Goal: Task Accomplishment & Management: Manage account settings

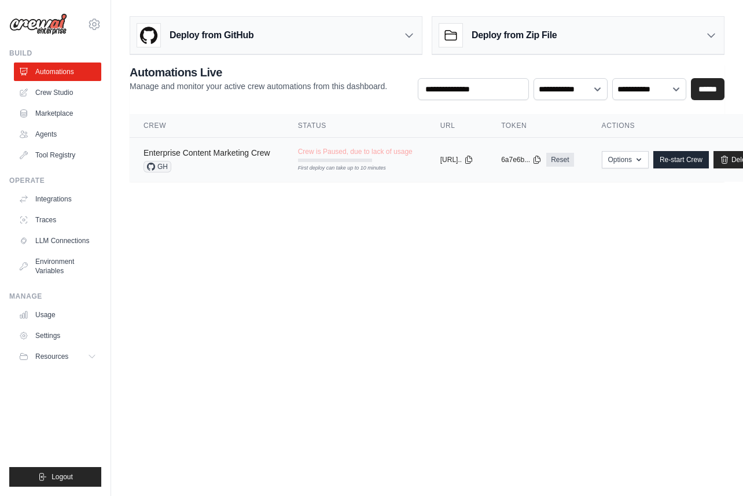
click at [204, 156] on link "Enterprise Content Marketing Crew" at bounding box center [207, 152] width 127 height 9
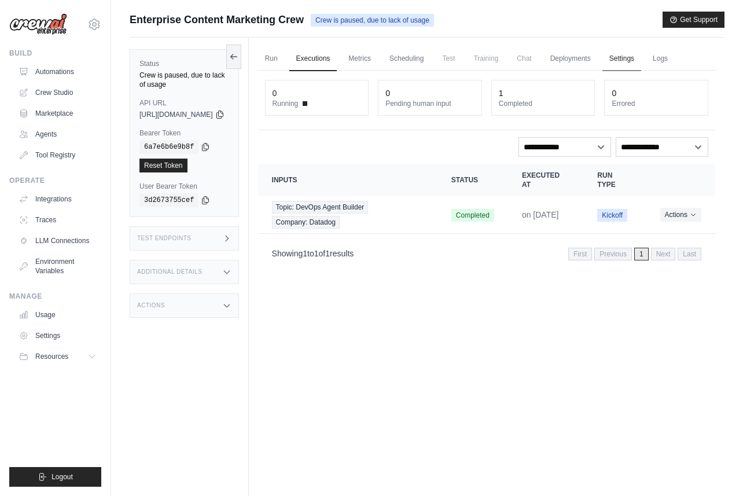
click at [642, 65] on link "Settings" at bounding box center [622, 59] width 39 height 24
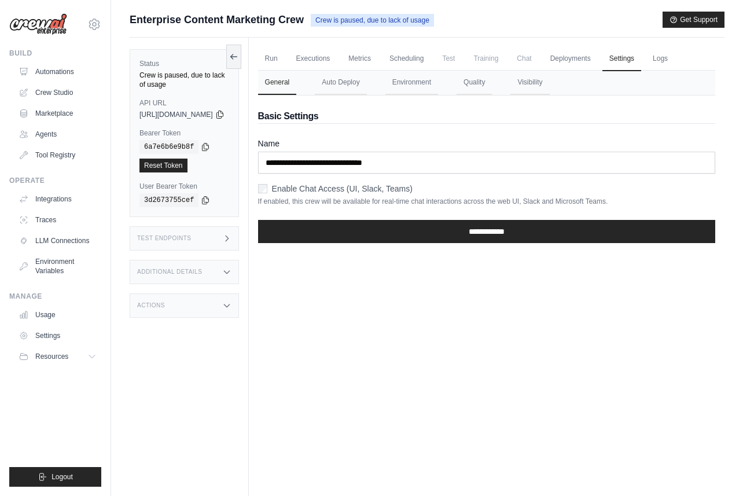
click at [297, 86] on button "General" at bounding box center [277, 83] width 39 height 24
click at [430, 80] on button "Environment" at bounding box center [412, 83] width 53 height 24
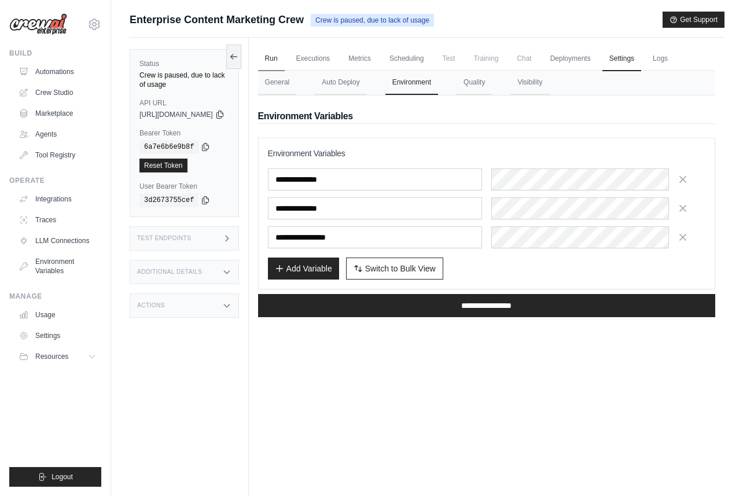
click at [285, 64] on link "Run" at bounding box center [271, 59] width 27 height 24
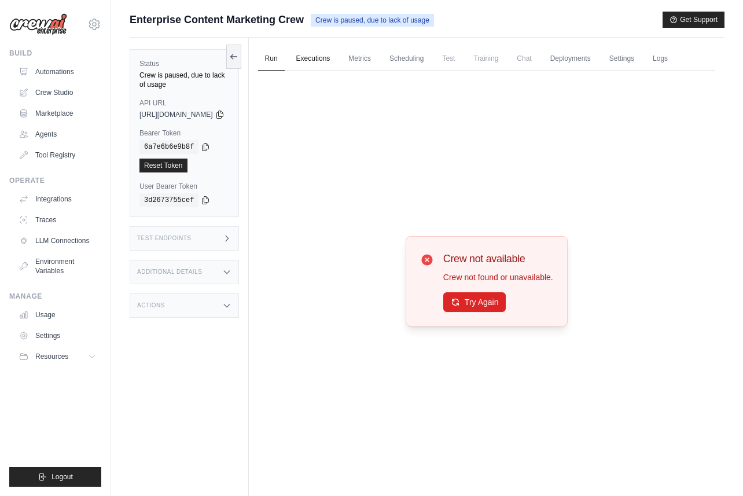
click at [337, 60] on link "Executions" at bounding box center [313, 59] width 48 height 24
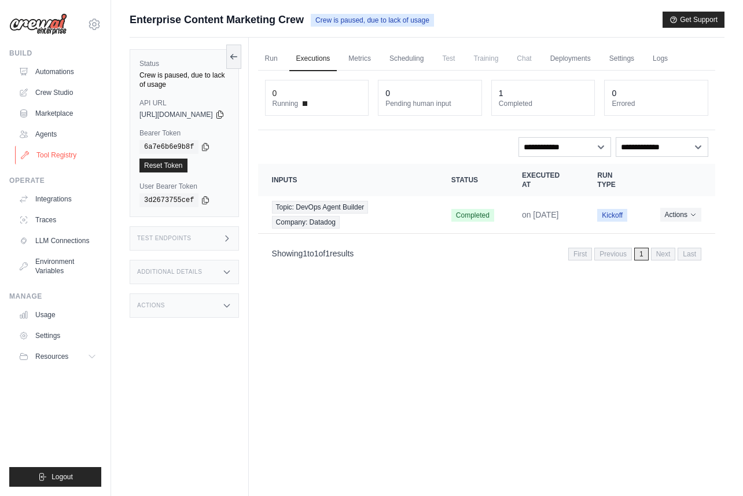
click at [63, 153] on link "Tool Registry" at bounding box center [58, 155] width 87 height 19
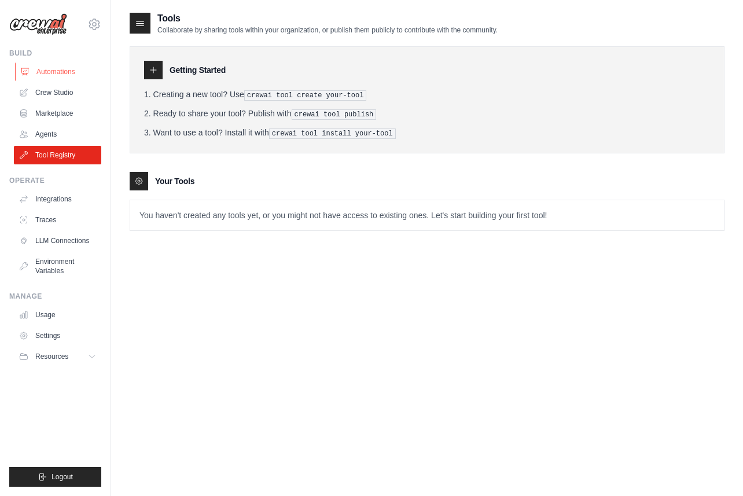
click at [54, 72] on link "Automations" at bounding box center [58, 72] width 87 height 19
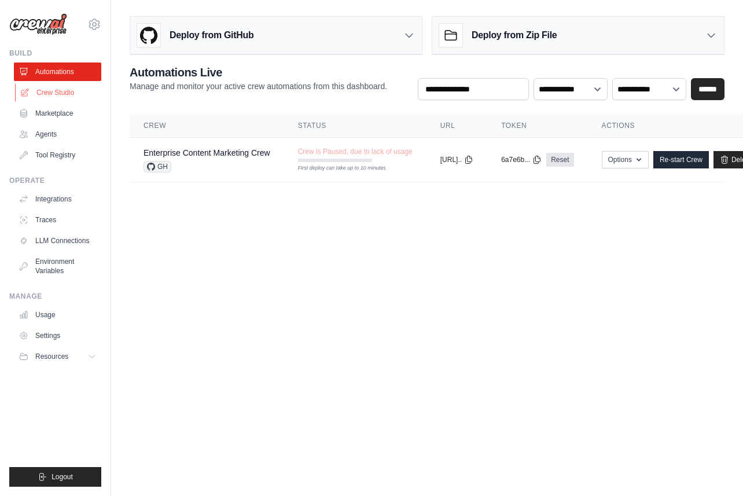
click at [56, 85] on link "Crew Studio" at bounding box center [58, 92] width 87 height 19
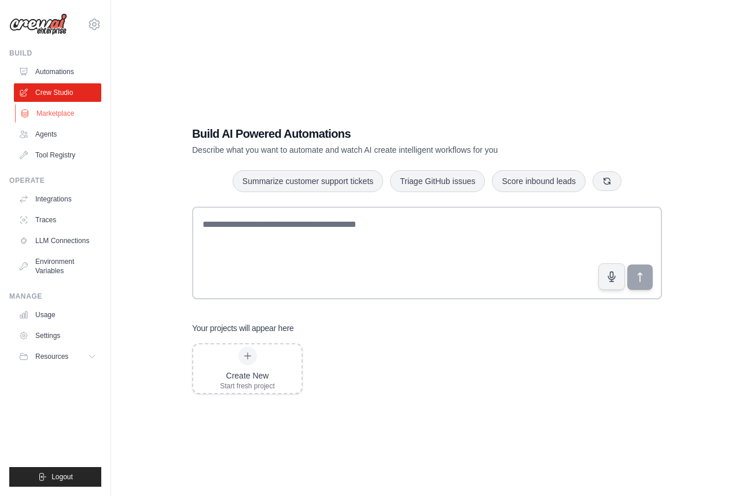
click at [62, 111] on link "Marketplace" at bounding box center [58, 113] width 87 height 19
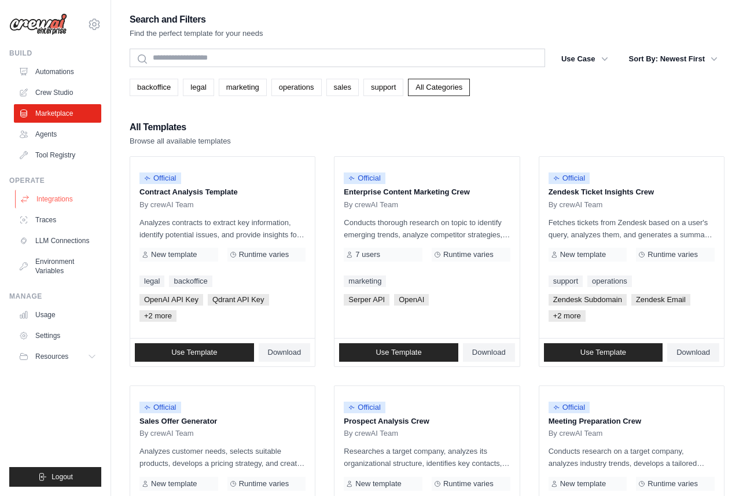
click at [41, 200] on link "Integrations" at bounding box center [58, 199] width 87 height 19
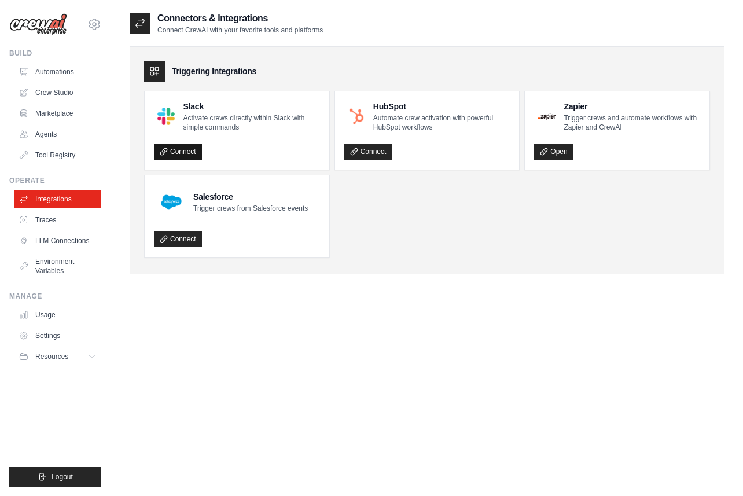
click at [182, 146] on link "Connect" at bounding box center [178, 152] width 48 height 16
click at [57, 149] on link "Tool Registry" at bounding box center [58, 155] width 87 height 19
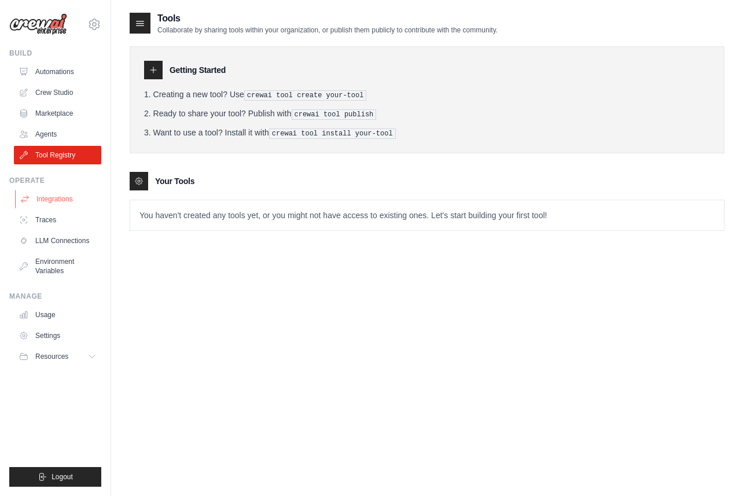
click at [48, 200] on link "Integrations" at bounding box center [58, 199] width 87 height 19
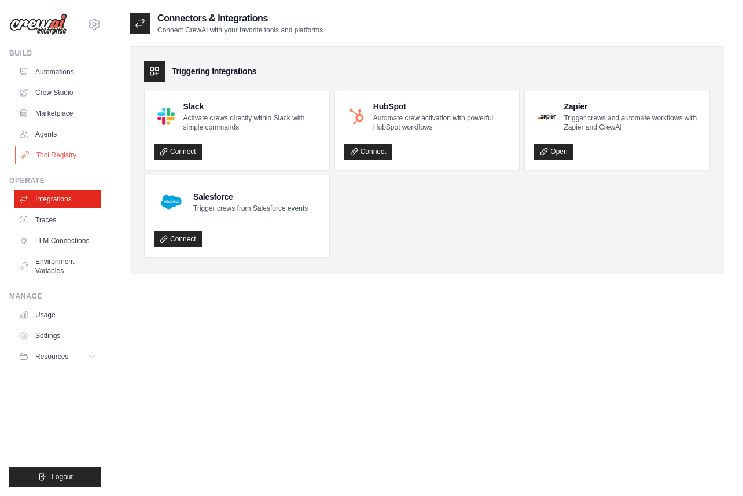
click at [60, 155] on link "Tool Registry" at bounding box center [58, 155] width 87 height 19
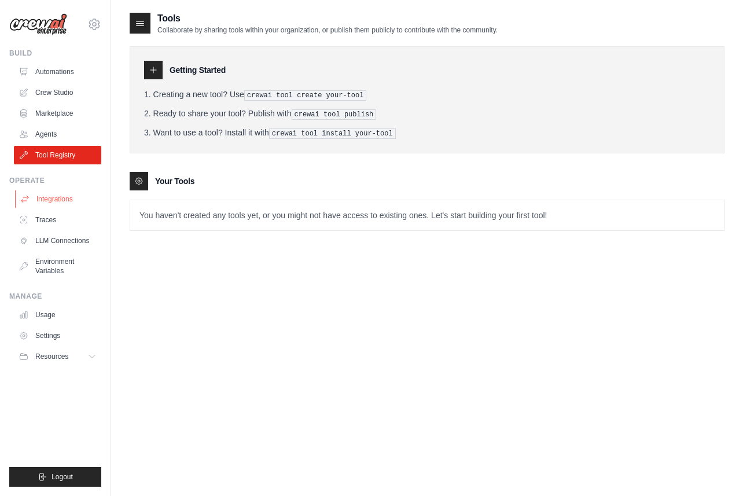
click at [46, 203] on link "Integrations" at bounding box center [58, 199] width 87 height 19
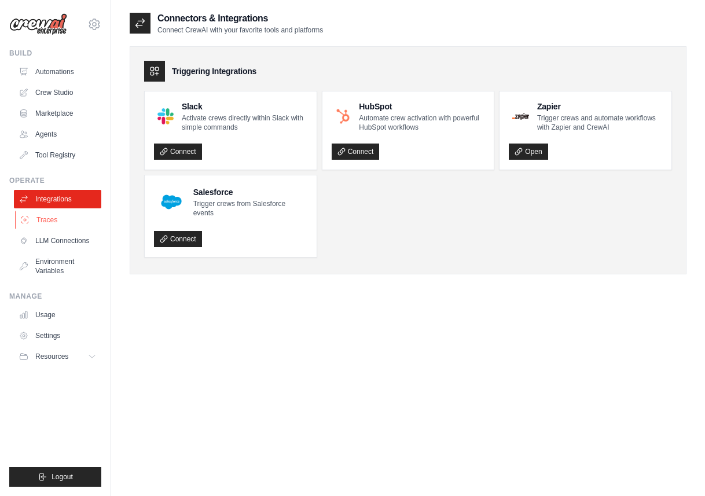
click at [52, 221] on link "Traces" at bounding box center [58, 220] width 87 height 19
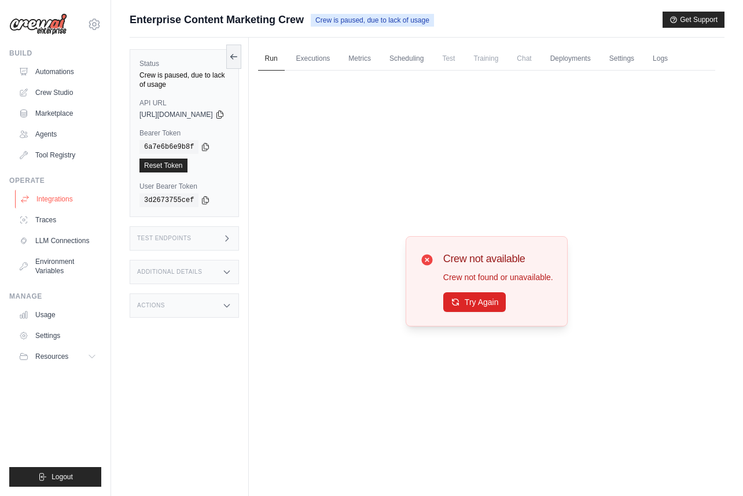
click at [42, 203] on link "Integrations" at bounding box center [58, 199] width 87 height 19
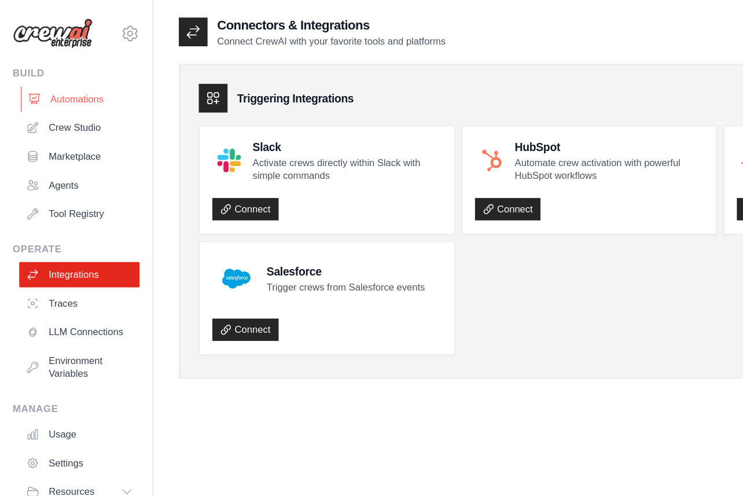
click at [37, 73] on link "Automations" at bounding box center [58, 72] width 87 height 19
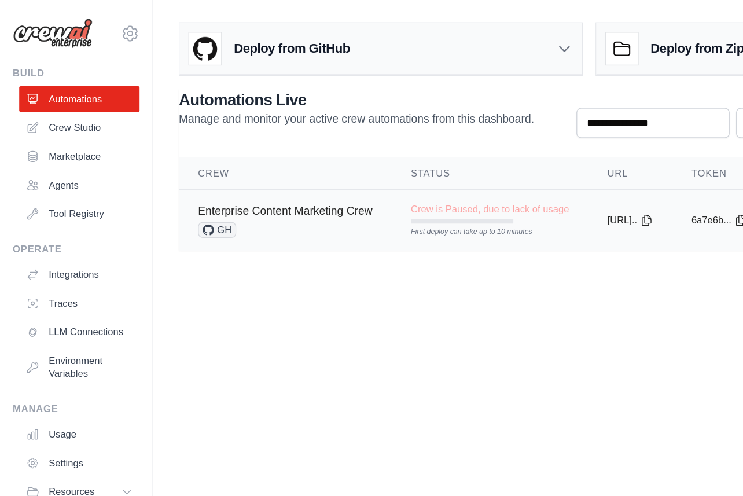
click at [206, 156] on link "Enterprise Content Marketing Crew" at bounding box center [207, 152] width 127 height 9
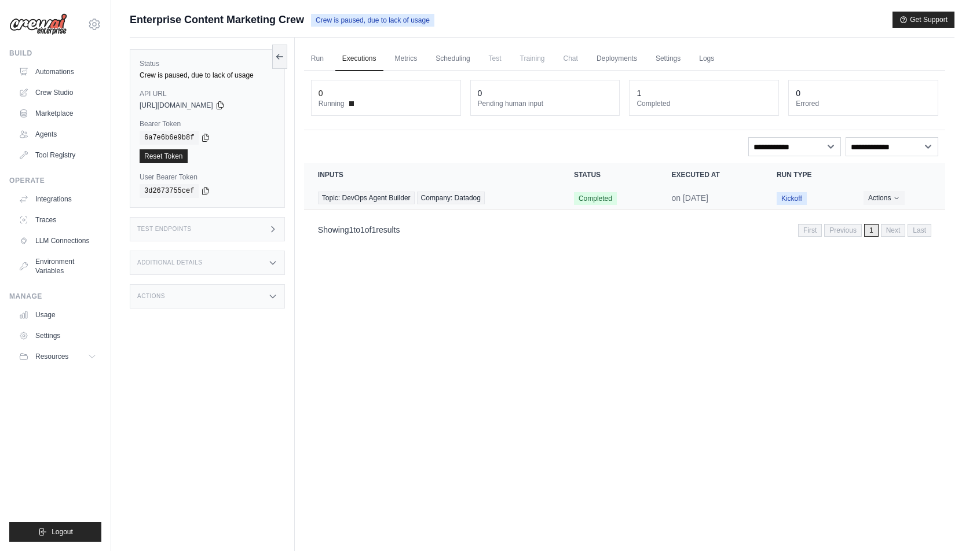
click at [743, 255] on div "Run Executions Metrics Scheduling Test Training Chat Deployments Settings Logs …" at bounding box center [624, 313] width 659 height 551
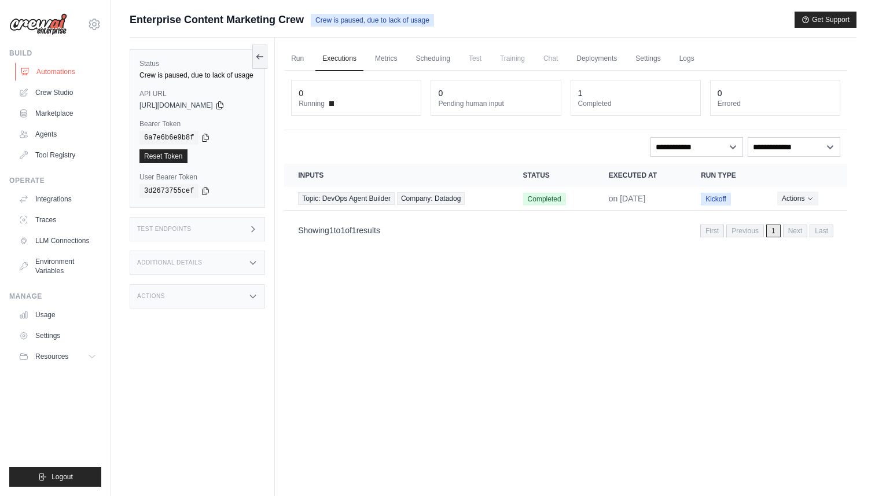
click at [53, 69] on link "Automations" at bounding box center [58, 72] width 87 height 19
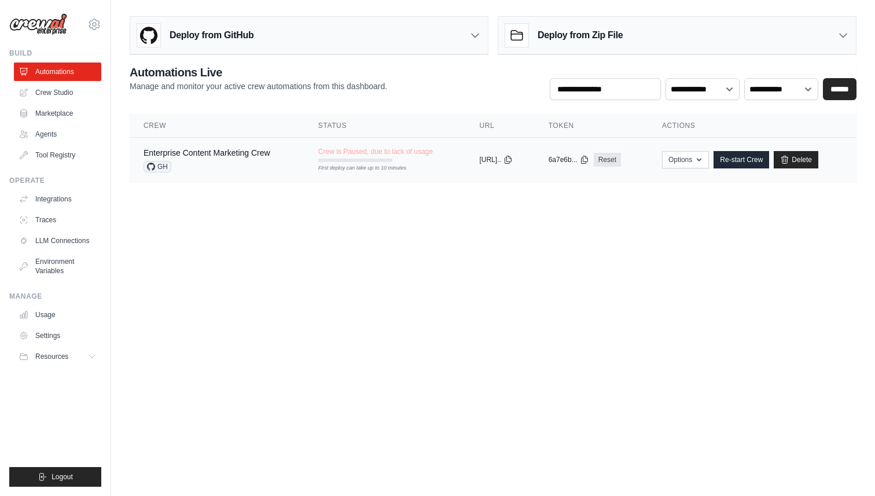
click at [162, 168] on span "GH" at bounding box center [158, 167] width 28 height 12
click at [582, 179] on td "copied 6a7e6b... Reset" at bounding box center [591, 160] width 113 height 45
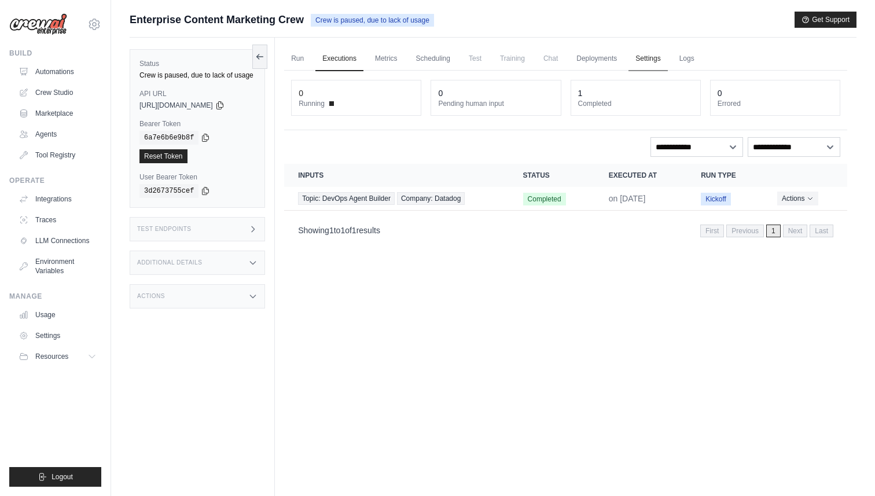
click at [656, 61] on link "Settings" at bounding box center [648, 59] width 39 height 24
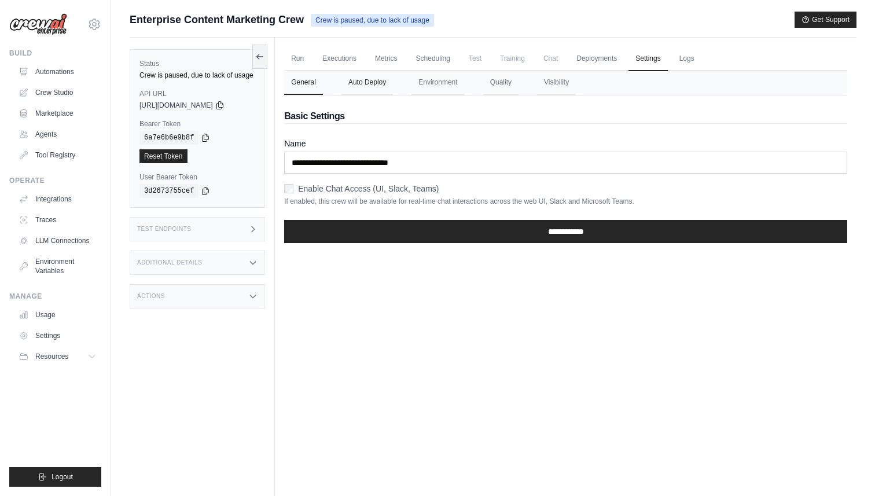
click at [366, 71] on button "Auto Deploy" at bounding box center [368, 83] width 52 height 24
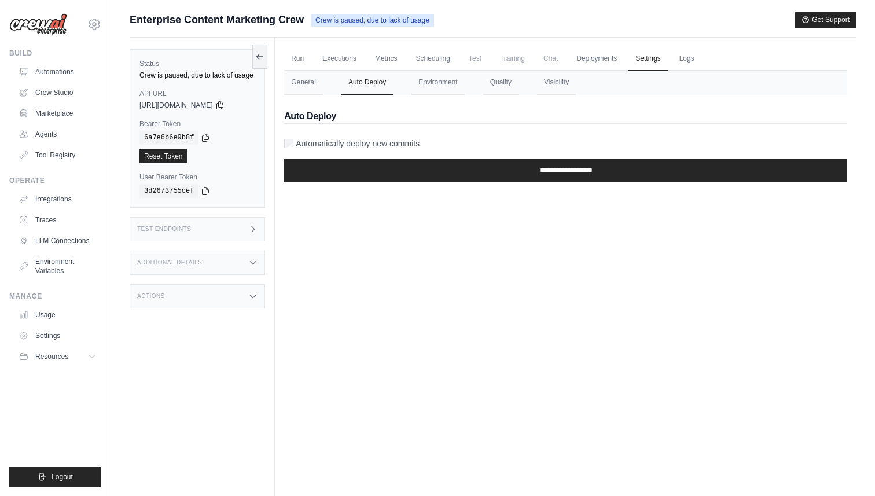
click at [386, 138] on label "Automatically deploy new commits" at bounding box center [358, 144] width 124 height 12
click at [437, 89] on button "Environment" at bounding box center [438, 83] width 53 height 24
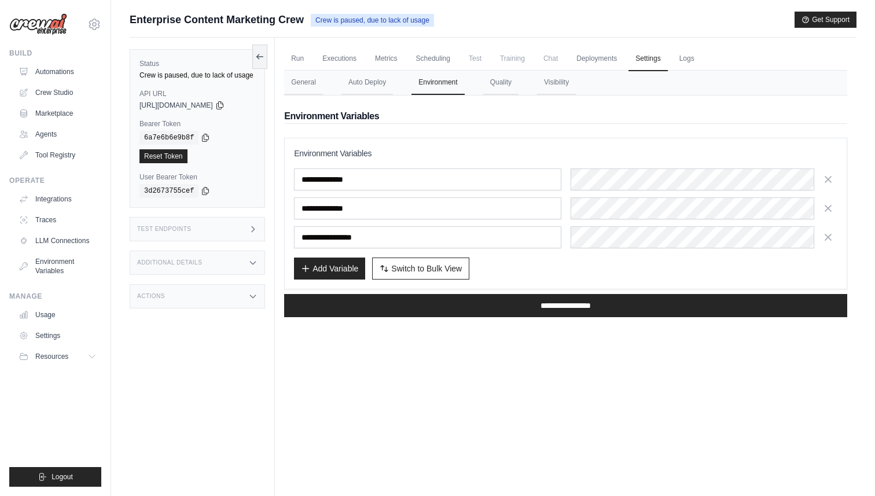
click at [339, 82] on nav "General Auto Deploy Environment Quality Visibility" at bounding box center [565, 83] width 563 height 24
click at [350, 82] on button "Auto Deploy" at bounding box center [368, 83] width 52 height 24
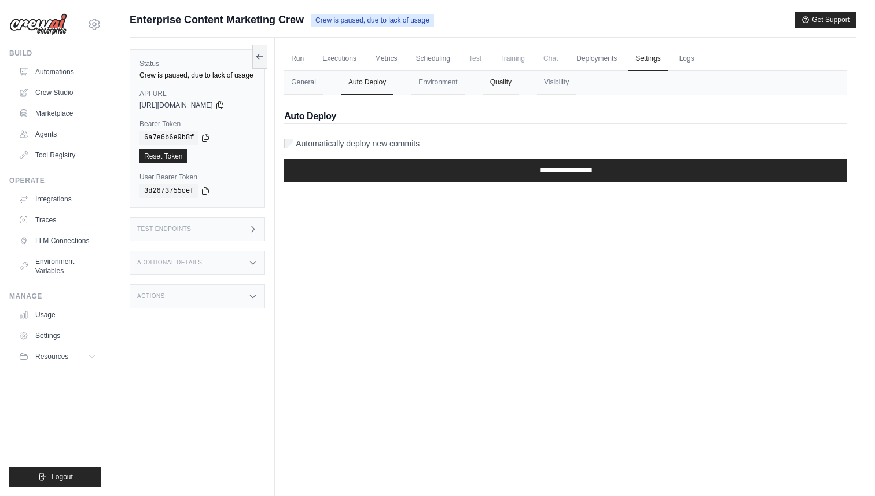
click at [509, 79] on button "Quality" at bounding box center [500, 83] width 35 height 24
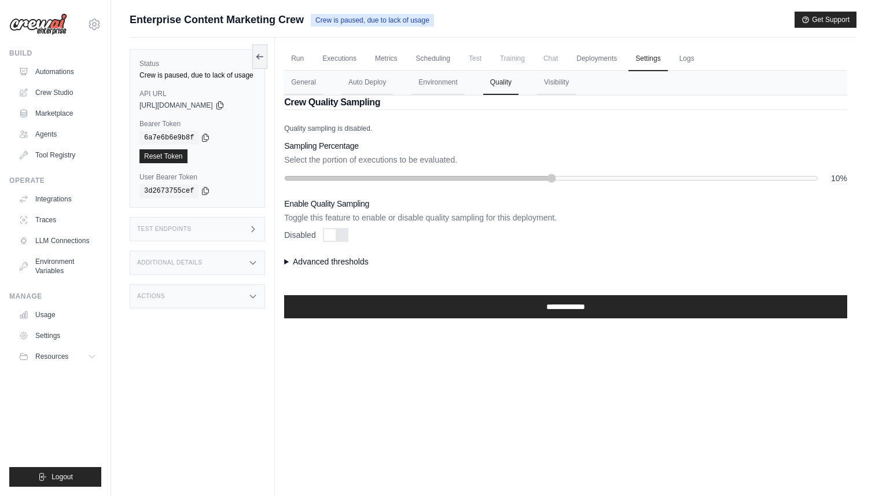
click at [313, 267] on summary "Advanced thresholds" at bounding box center [565, 262] width 563 height 12
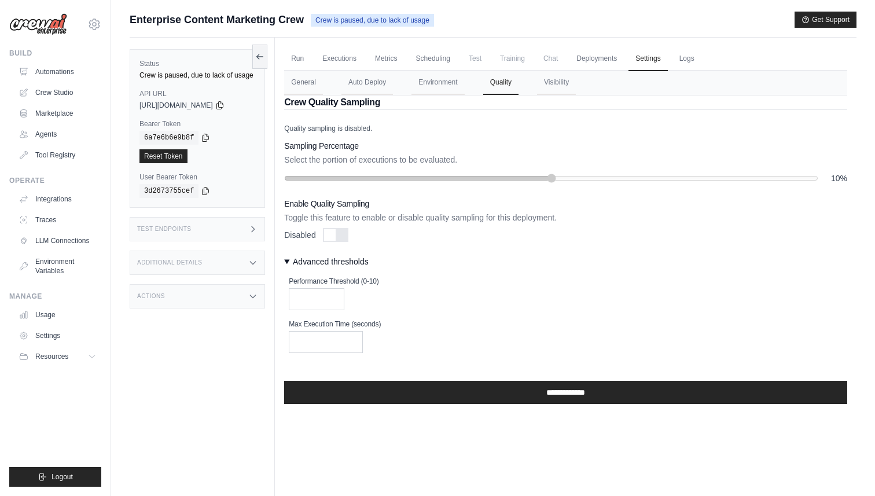
click at [335, 232] on div at bounding box center [335, 235] width 25 height 14
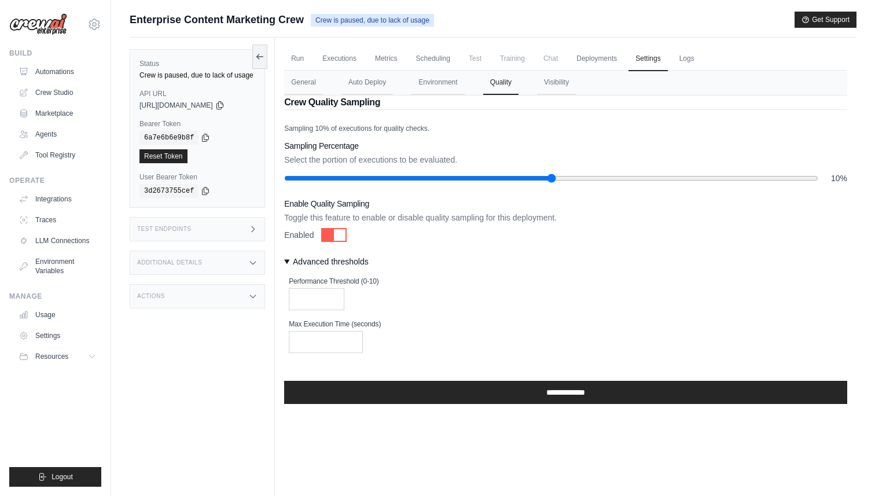
click at [335, 232] on div at bounding box center [340, 235] width 12 height 12
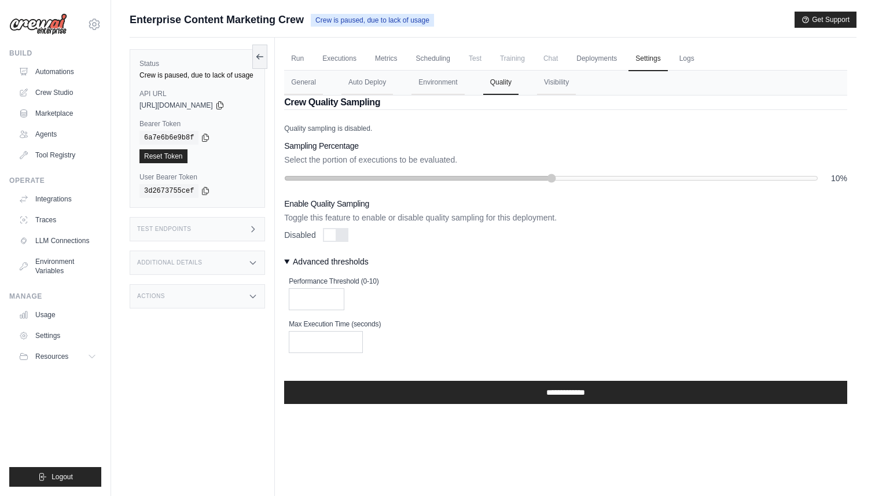
click at [335, 232] on div at bounding box center [335, 235] width 25 height 14
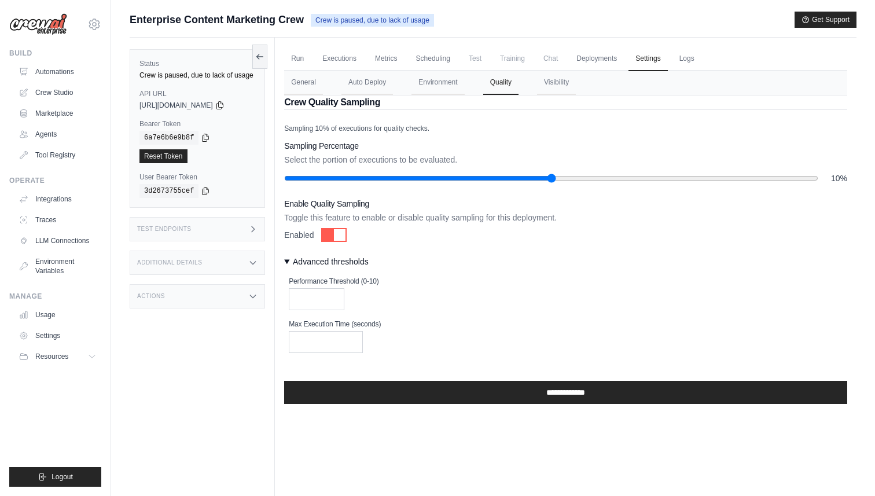
click at [335, 232] on div at bounding box center [340, 235] width 12 height 12
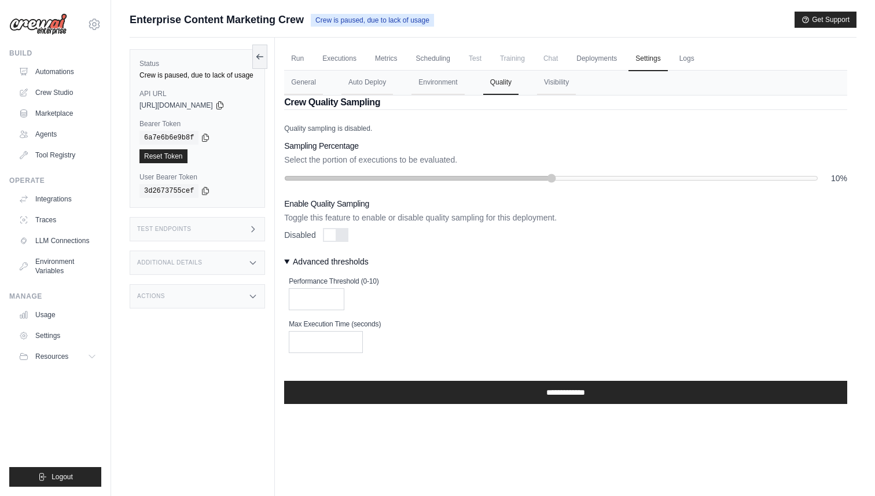
click at [335, 232] on div at bounding box center [335, 235] width 25 height 14
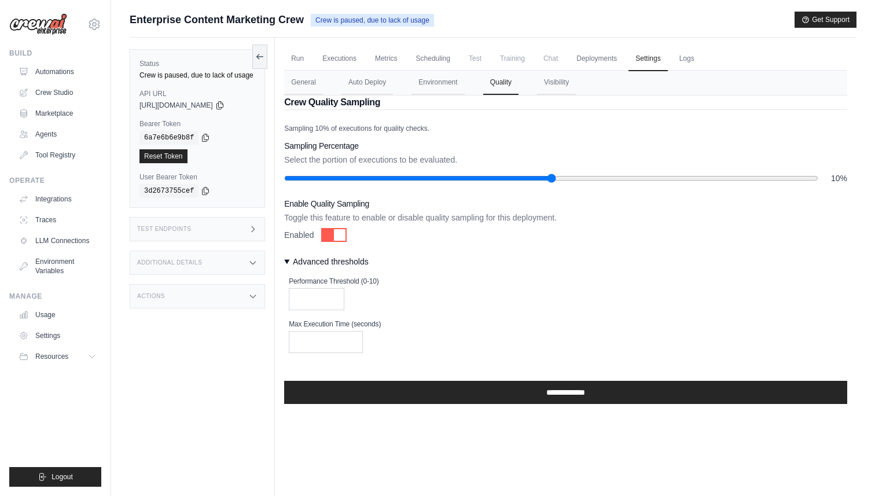
click at [335, 232] on div at bounding box center [340, 235] width 12 height 12
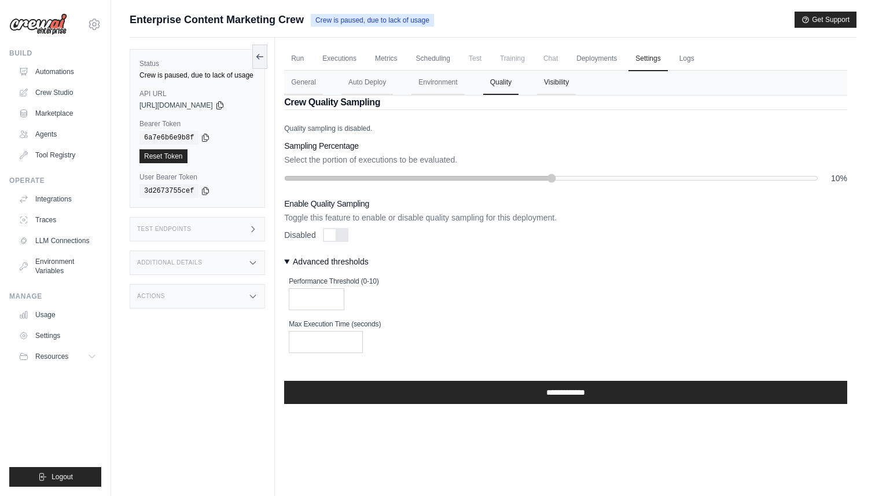
click at [556, 76] on button "Visibility" at bounding box center [556, 83] width 39 height 24
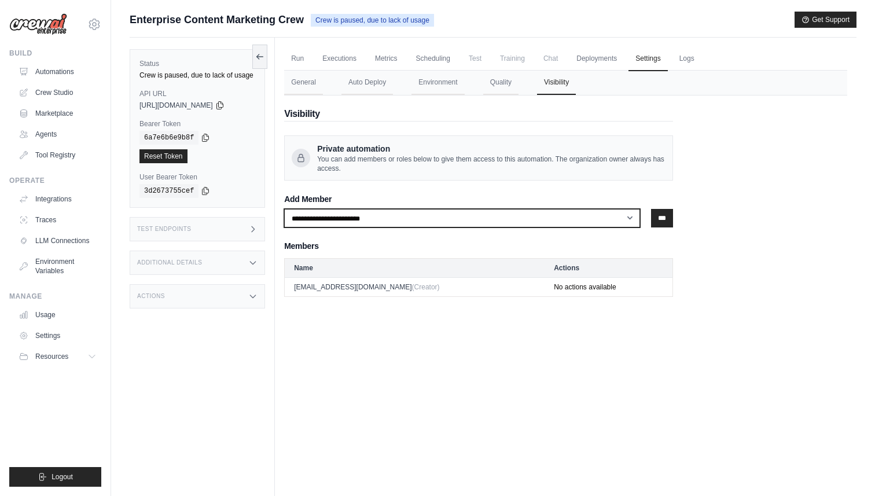
click at [446, 222] on select "**********" at bounding box center [462, 218] width 356 height 19
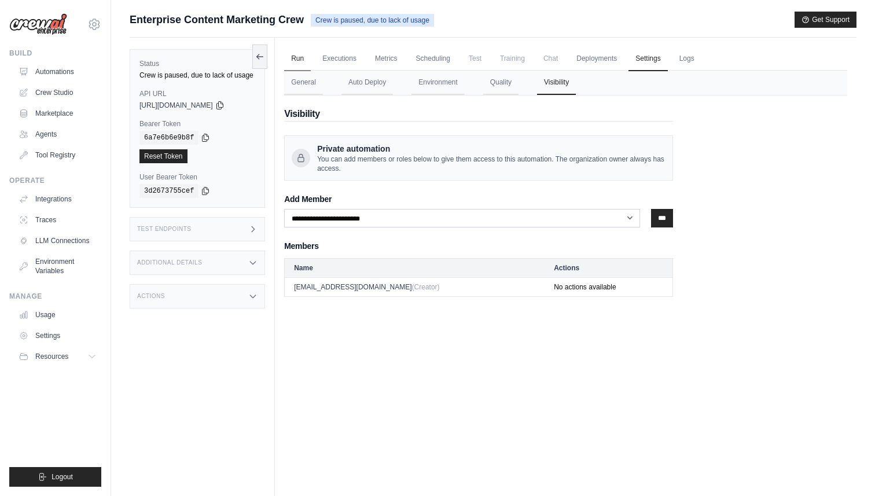
click at [309, 54] on link "Run" at bounding box center [297, 59] width 27 height 24
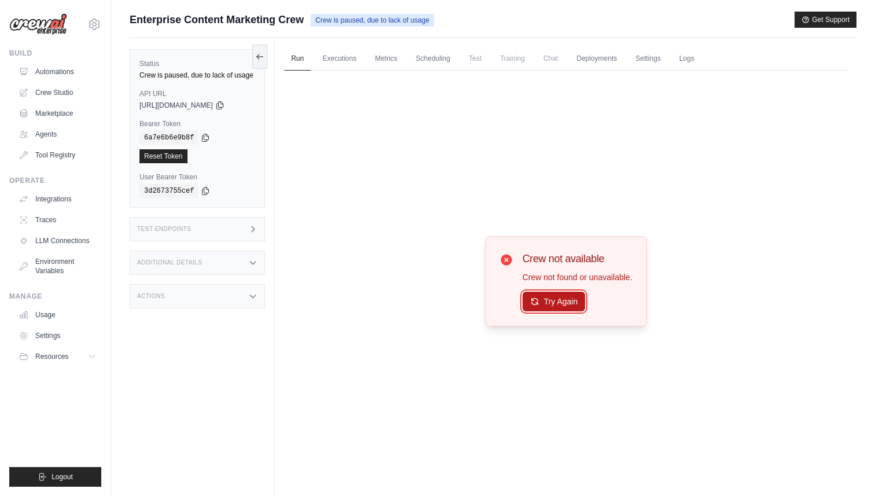
click at [565, 304] on button "Try Again" at bounding box center [554, 302] width 63 height 20
click at [52, 69] on link "Automations" at bounding box center [58, 72] width 87 height 19
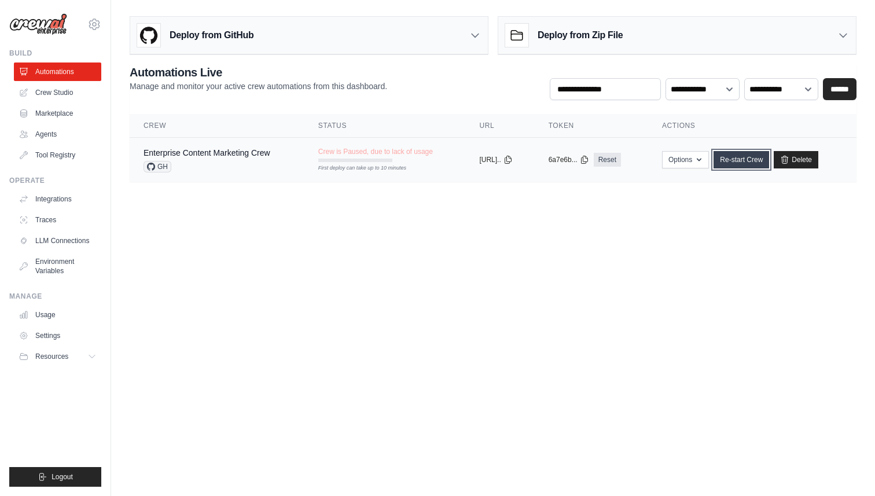
click at [748, 155] on link "Re-start Crew" at bounding box center [742, 159] width 56 height 17
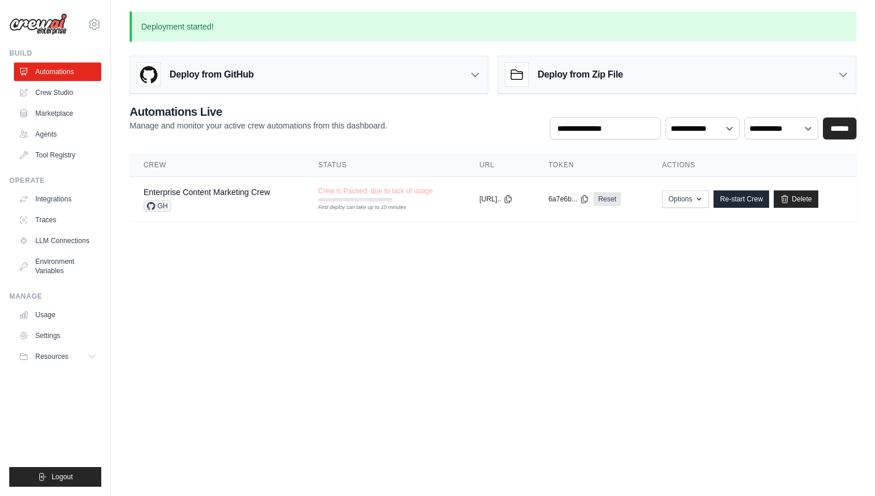
click at [450, 76] on div "Deploy from GitHub" at bounding box center [309, 75] width 358 height 38
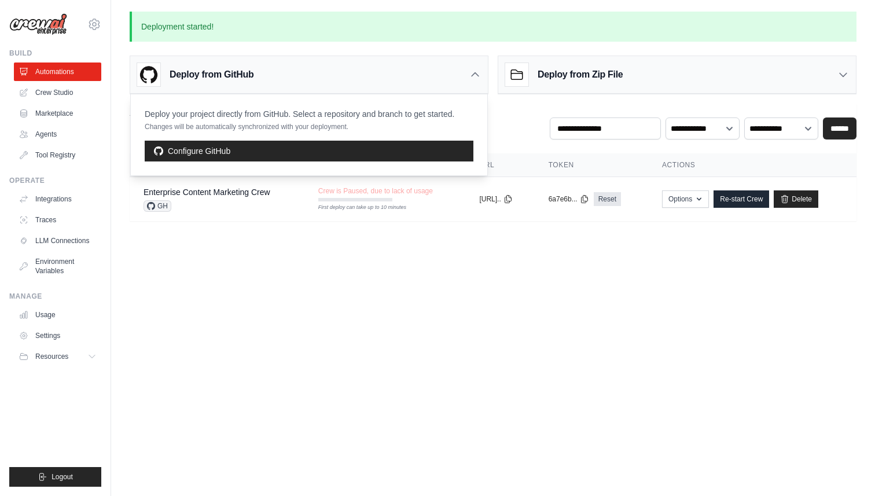
click at [416, 51] on div "Deploy from GitHub Deploy your project directly from GitHub. Select a repositor…" at bounding box center [493, 72] width 727 height 43
click at [590, 78] on h3 "Deploy from Zip File" at bounding box center [580, 75] width 85 height 14
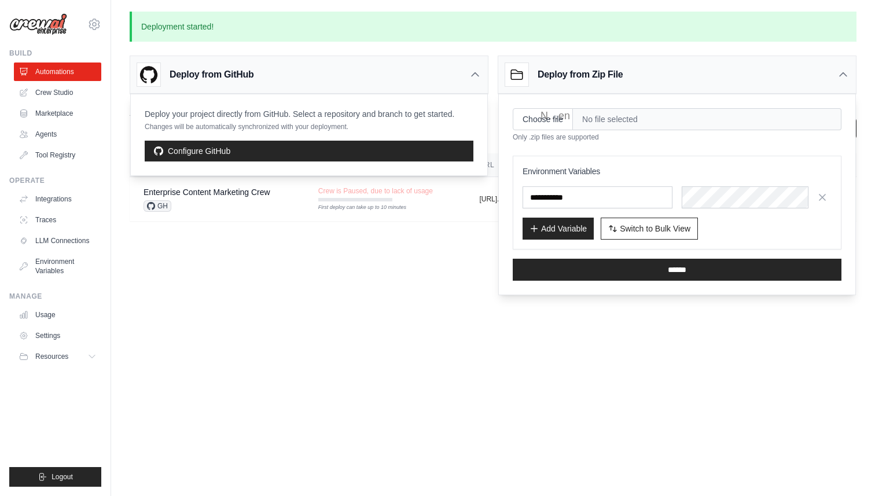
click at [436, 255] on body "shah@failflow.com Settings Build Automations Crew Studio" at bounding box center [437, 248] width 875 height 496
click at [845, 72] on icon at bounding box center [844, 75] width 12 height 12
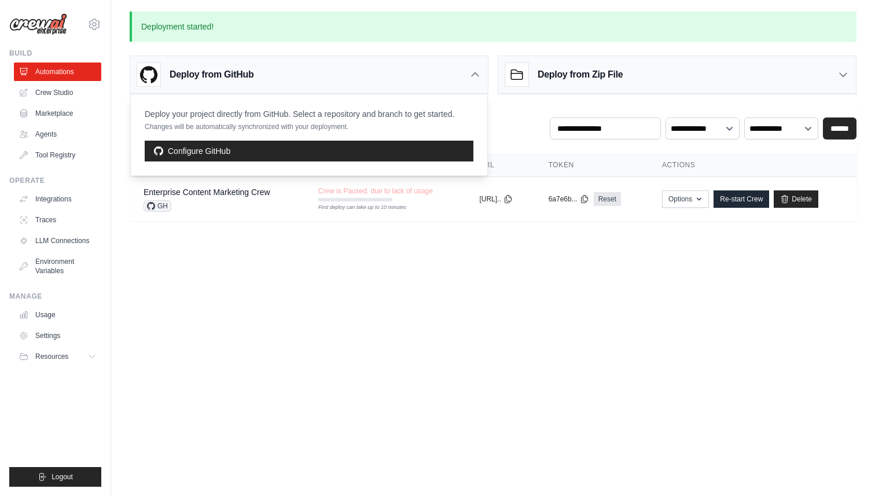
click at [482, 80] on div "Deploy from GitHub" at bounding box center [309, 75] width 358 height 38
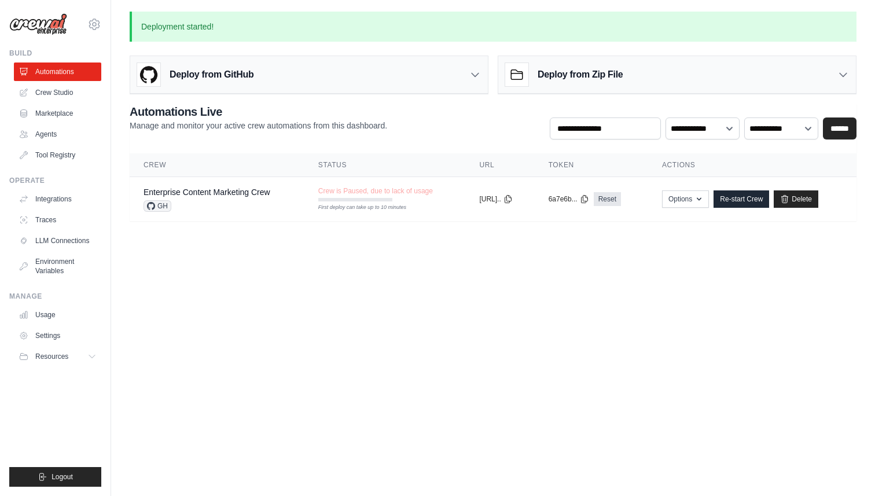
click at [841, 71] on icon at bounding box center [844, 75] width 12 height 12
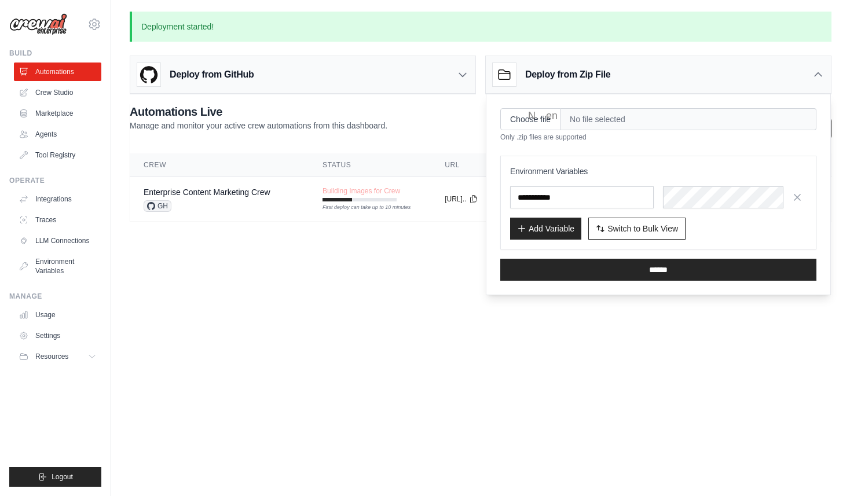
click at [201, 336] on body "shah@failflow.com Settings Build Automations Crew Studio" at bounding box center [425, 248] width 850 height 496
click at [381, 86] on div "Deploy from GitHub" at bounding box center [302, 75] width 345 height 38
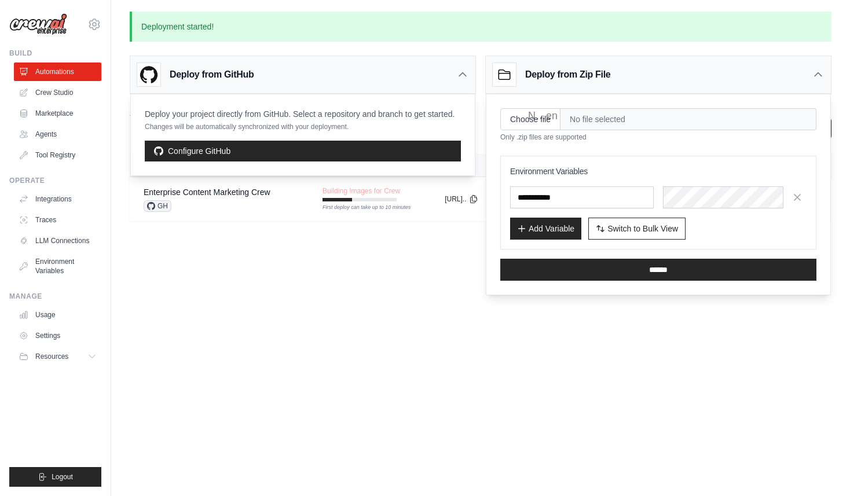
click at [816, 69] on icon at bounding box center [818, 75] width 12 height 12
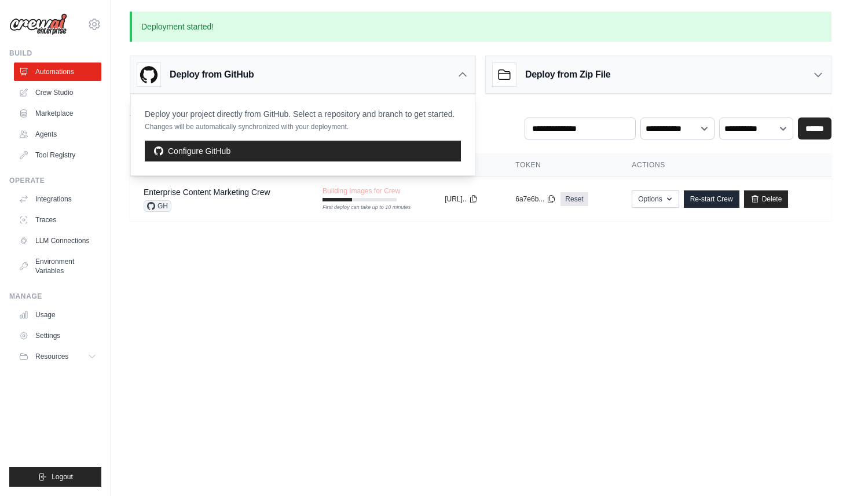
click at [346, 256] on body "shah@failflow.com Settings Build Automations Crew Studio" at bounding box center [425, 248] width 850 height 496
click at [466, 74] on icon at bounding box center [463, 75] width 12 height 12
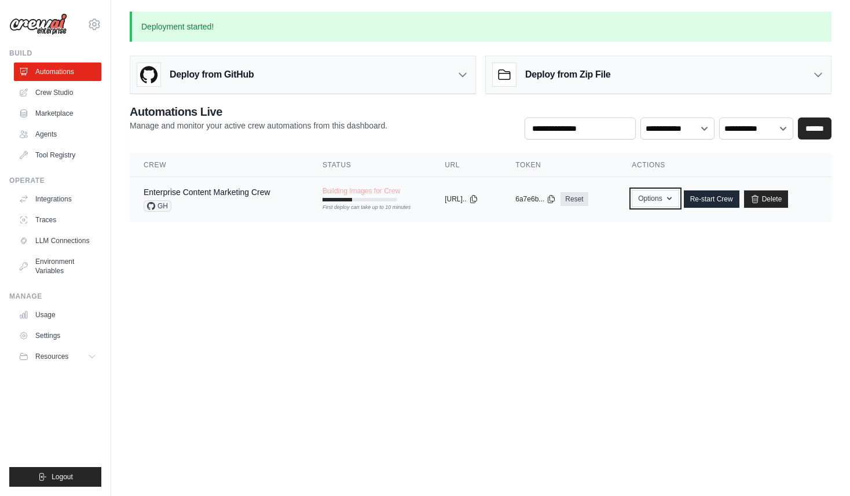
click at [668, 199] on button "Options" at bounding box center [655, 198] width 47 height 17
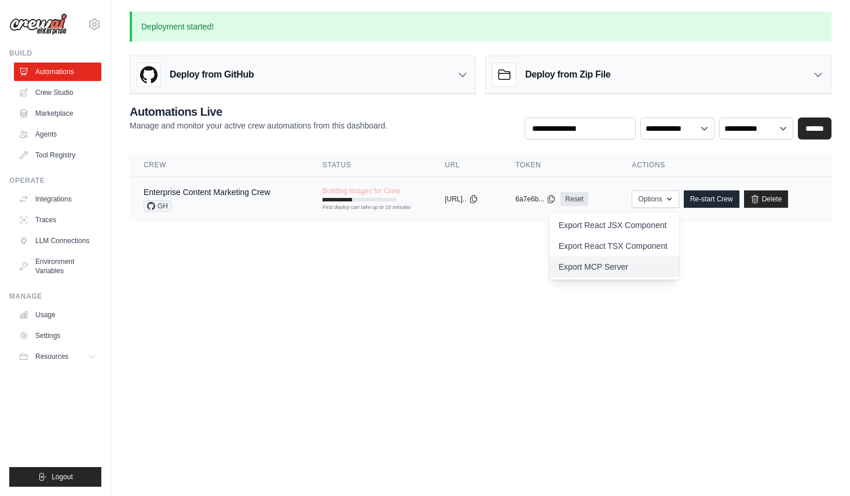
click at [605, 270] on link "Export MCP Server" at bounding box center [614, 266] width 130 height 21
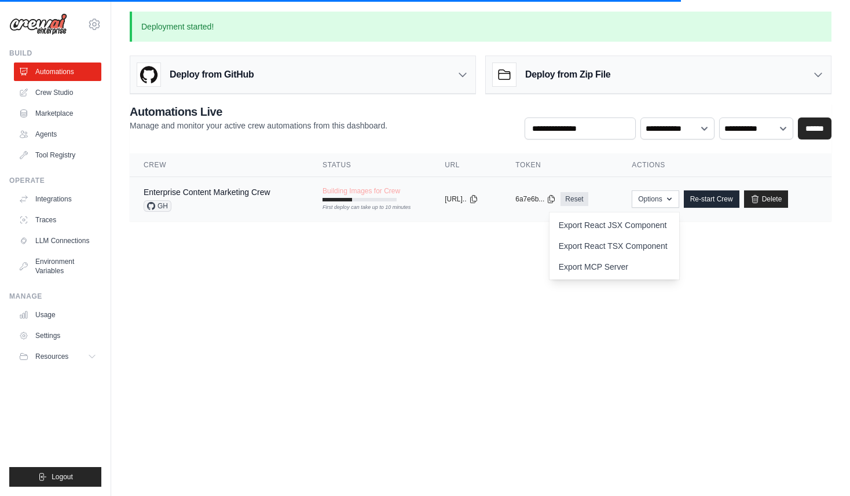
click at [451, 206] on td "copied https://enterpri..." at bounding box center [466, 199] width 71 height 45
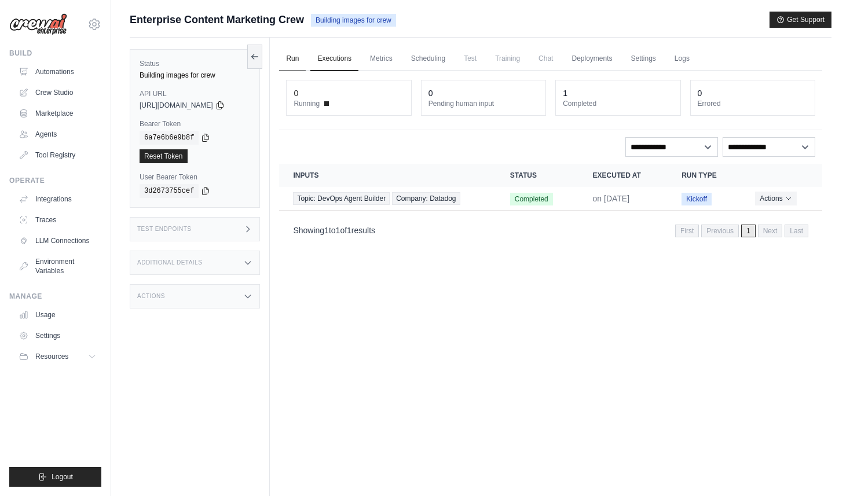
click at [298, 48] on link "Run" at bounding box center [292, 59] width 27 height 24
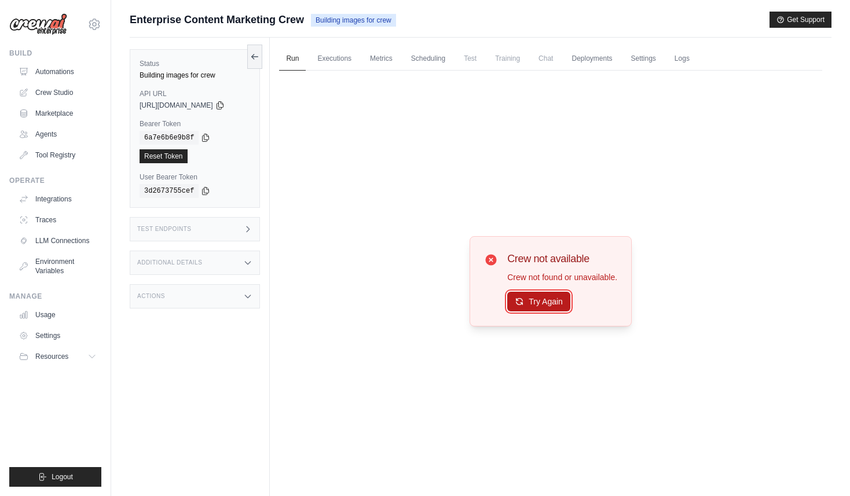
click at [535, 302] on button "Try Again" at bounding box center [538, 302] width 63 height 20
click at [52, 65] on link "Automations" at bounding box center [58, 72] width 87 height 19
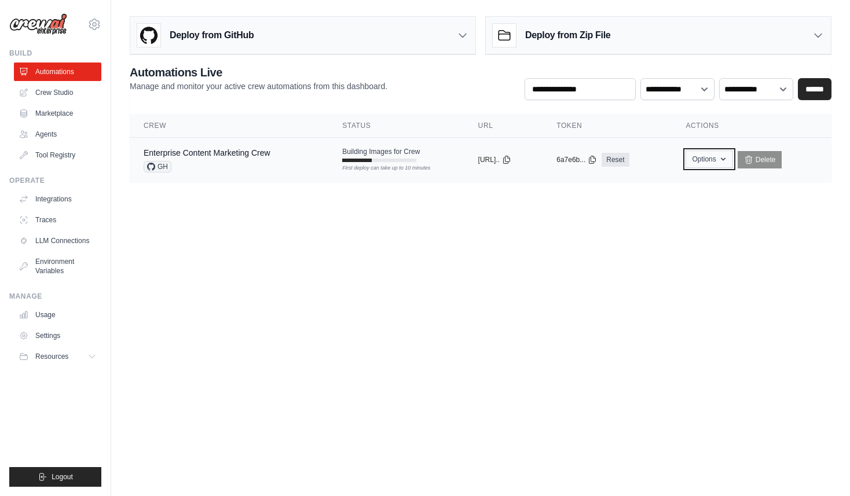
click at [728, 157] on icon "button" at bounding box center [723, 159] width 9 height 9
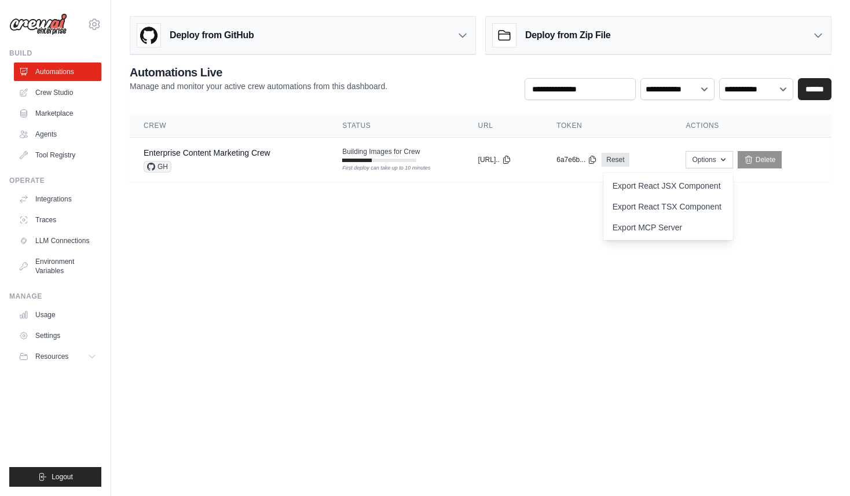
click at [452, 295] on body "shah@failflow.com Settings Build Automations Crew Studio" at bounding box center [425, 248] width 850 height 496
click at [438, 178] on tr "Enterprise Content Marketing Crew GH Building Images for Crew First deploy can …" at bounding box center [481, 160] width 702 height 45
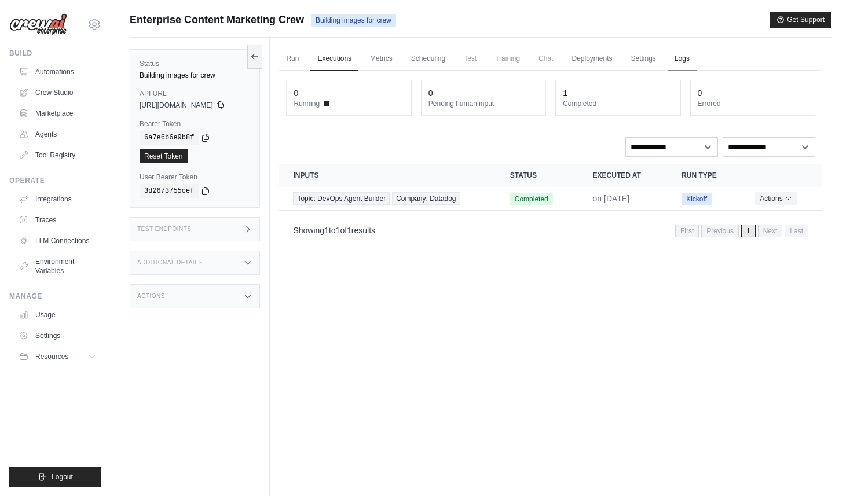
click at [684, 57] on link "Logs" at bounding box center [682, 59] width 29 height 24
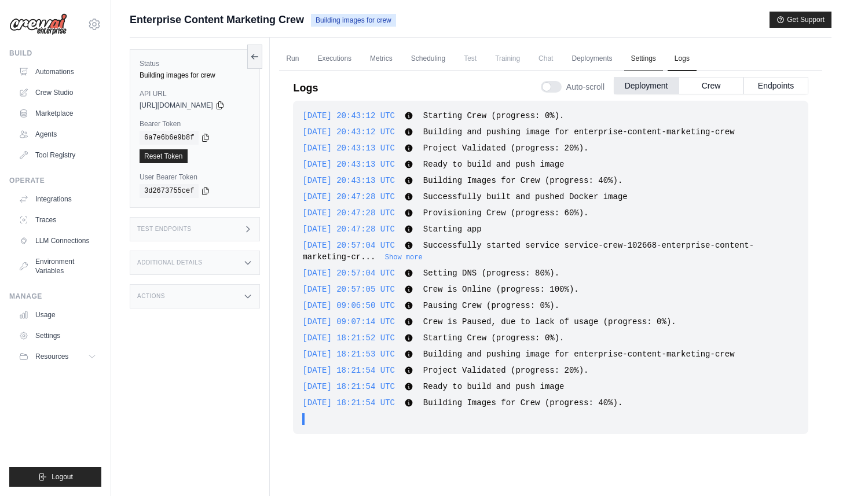
click at [662, 56] on link "Settings" at bounding box center [643, 59] width 39 height 24
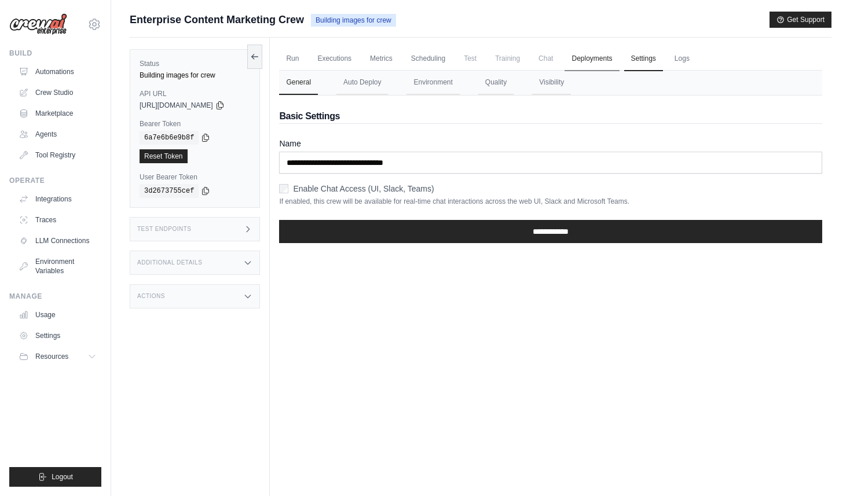
click at [614, 60] on link "Deployments" at bounding box center [592, 59] width 54 height 24
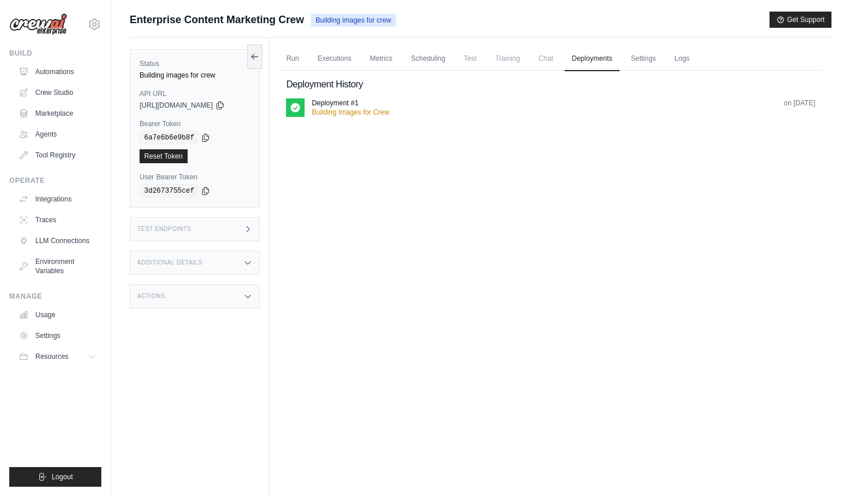
click at [510, 56] on span "Training" at bounding box center [507, 58] width 39 height 23
click at [446, 55] on link "Scheduling" at bounding box center [428, 59] width 48 height 24
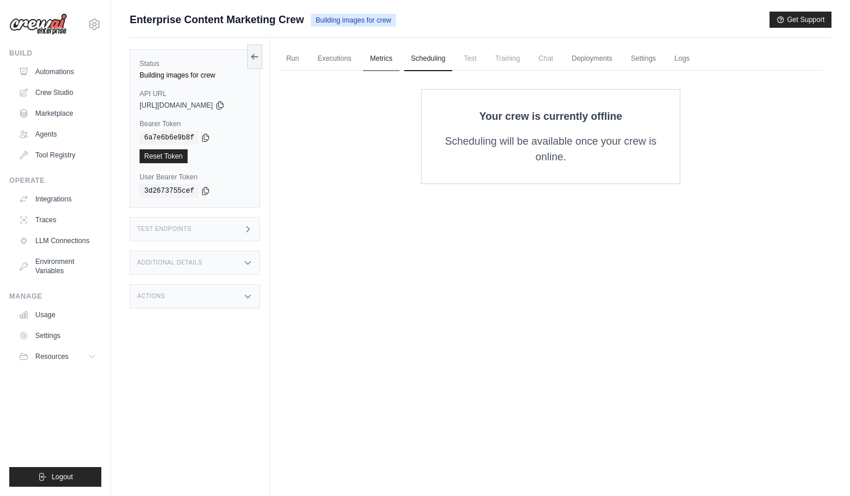
click at [395, 59] on link "Metrics" at bounding box center [381, 59] width 36 height 24
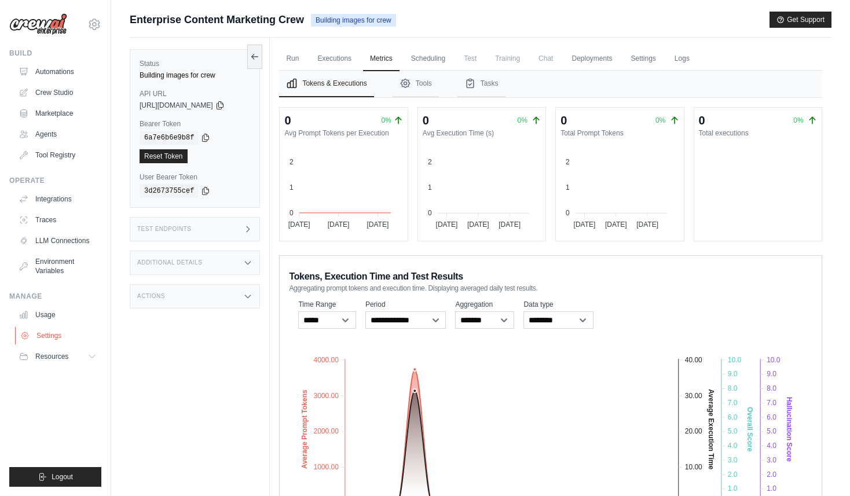
click at [50, 331] on link "Settings" at bounding box center [58, 336] width 87 height 19
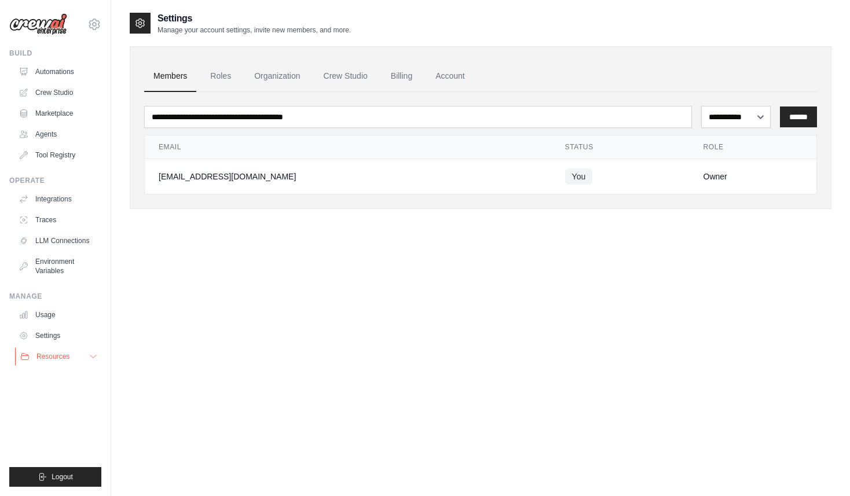
click at [47, 354] on span "Resources" at bounding box center [52, 356] width 33 height 9
click at [48, 391] on span "GitHub" at bounding box center [51, 394] width 21 height 9
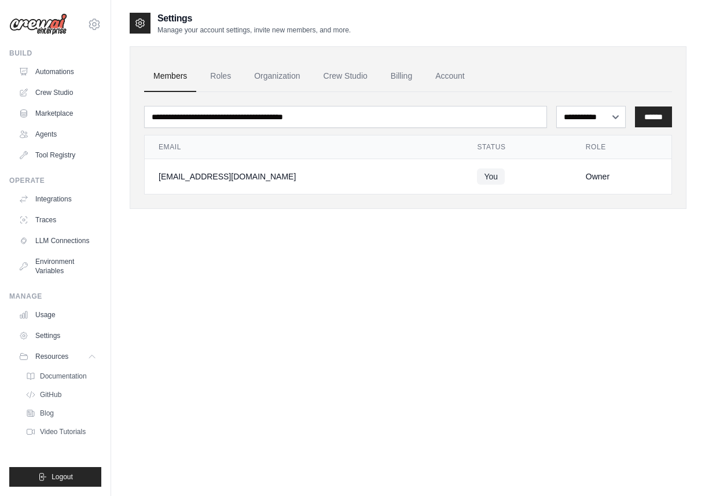
click at [54, 24] on img at bounding box center [38, 24] width 58 height 22
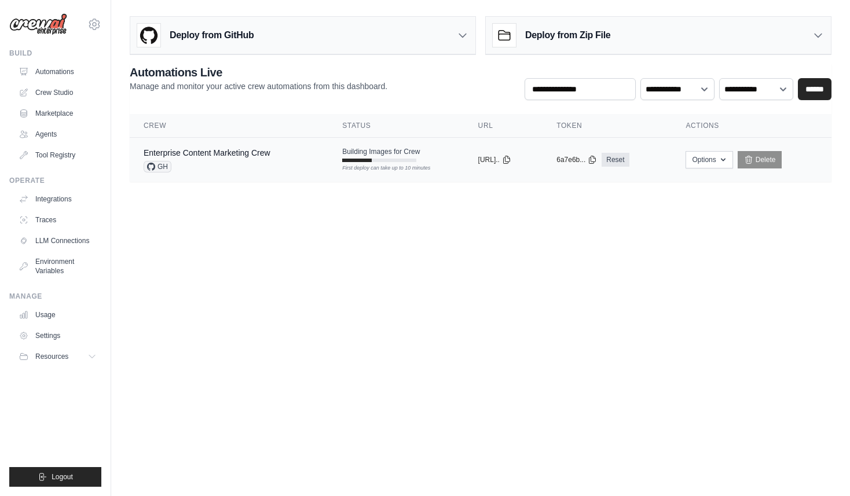
click at [481, 159] on div "copied" at bounding box center [490, 155] width 25 height 14
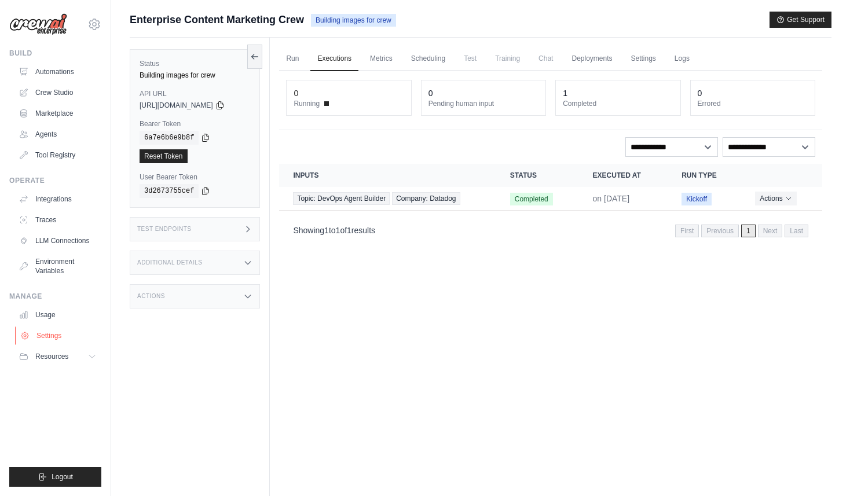
click at [67, 338] on link "Settings" at bounding box center [58, 336] width 87 height 19
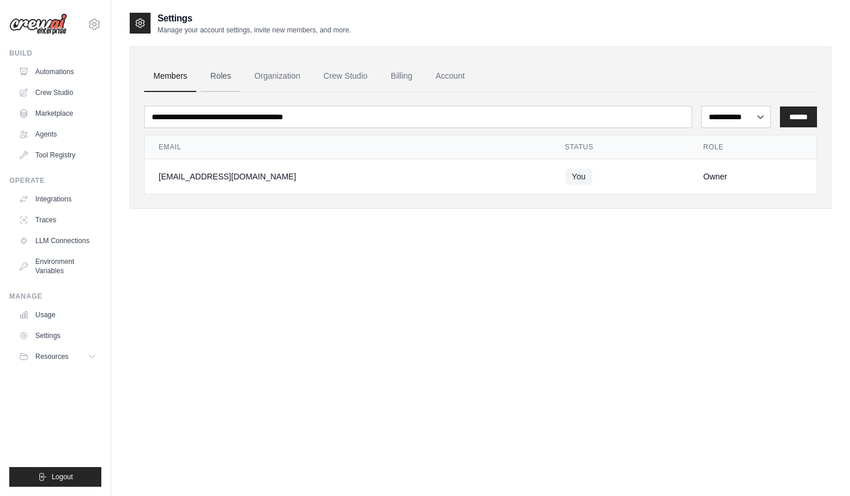
click at [226, 75] on link "Roles" at bounding box center [220, 76] width 39 height 31
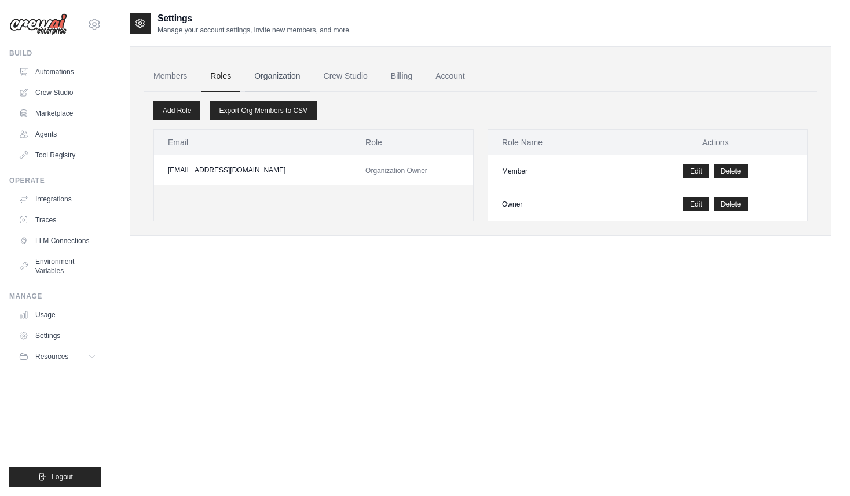
click at [275, 77] on link "Organization" at bounding box center [277, 76] width 64 height 31
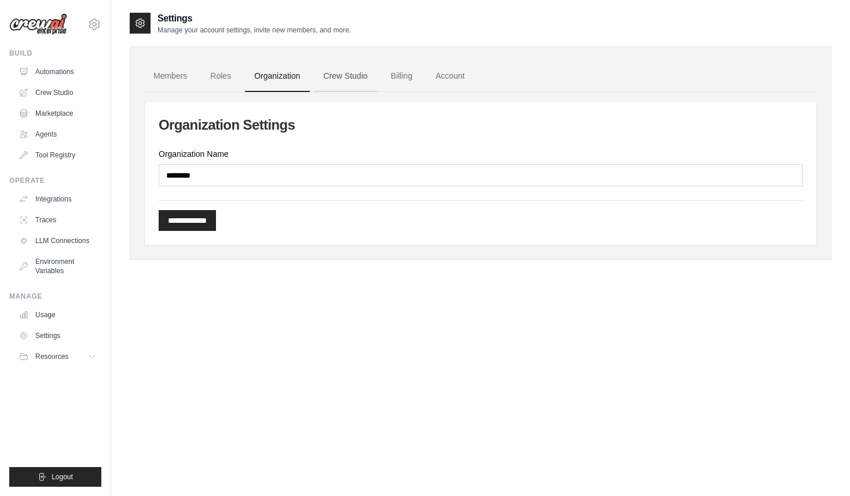
click at [328, 78] on link "Crew Studio" at bounding box center [345, 76] width 63 height 31
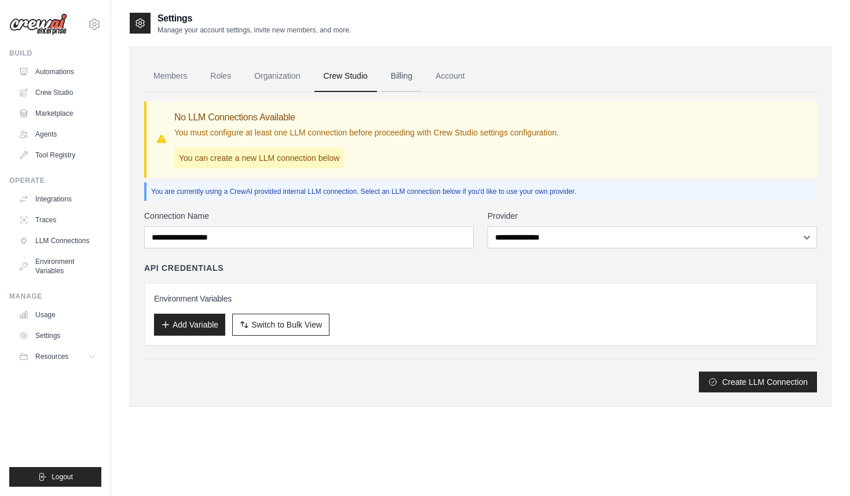
click at [400, 80] on link "Billing" at bounding box center [402, 76] width 40 height 31
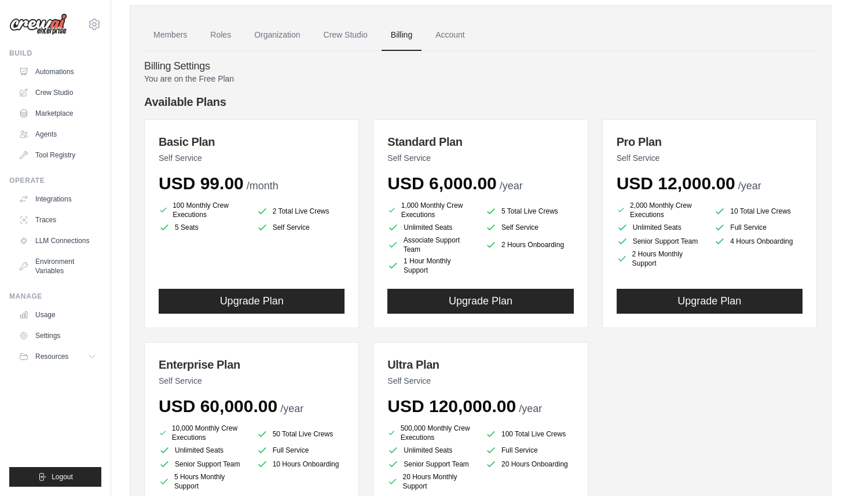
scroll to position [41, 0]
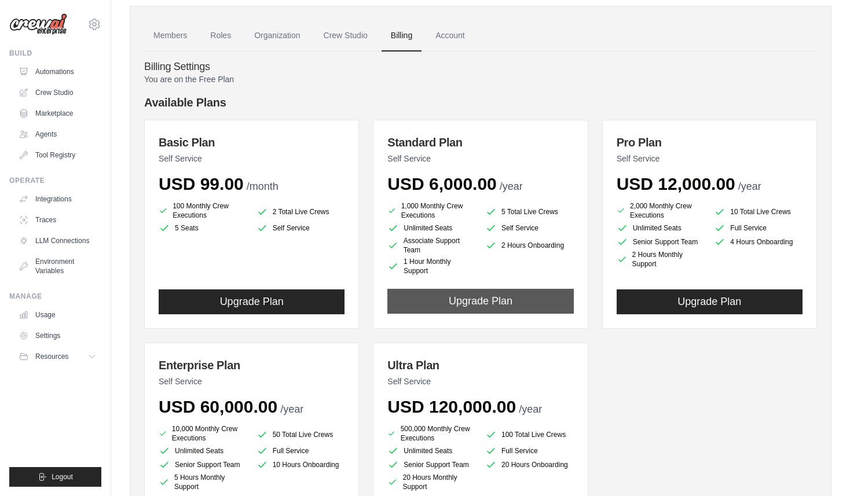
click at [468, 293] on button "Upgrade Plan" at bounding box center [480, 301] width 186 height 25
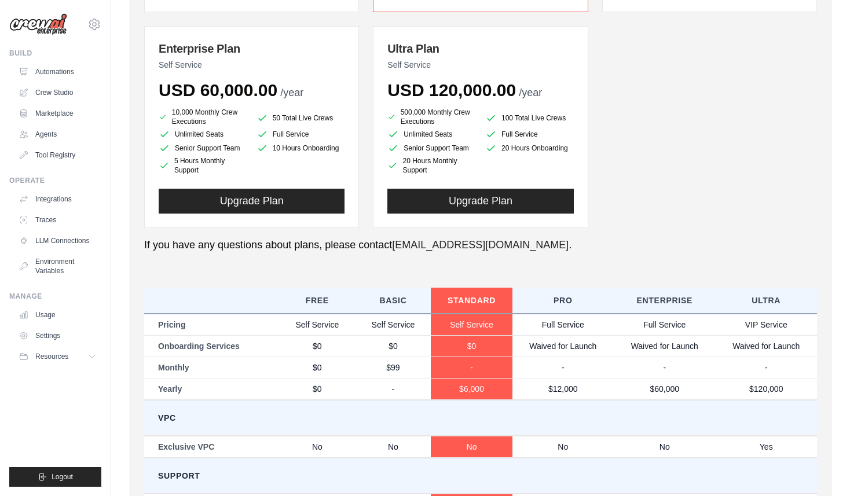
scroll to position [283, 0]
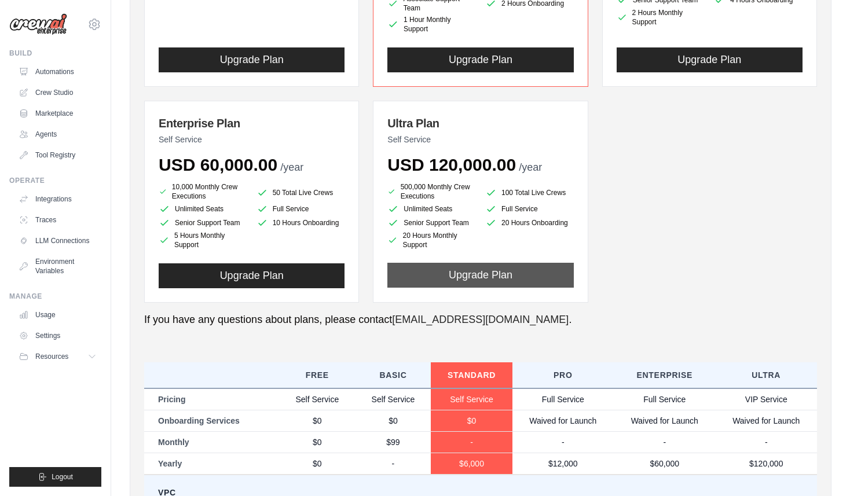
click at [481, 273] on button "Upgrade Plan" at bounding box center [480, 275] width 186 height 25
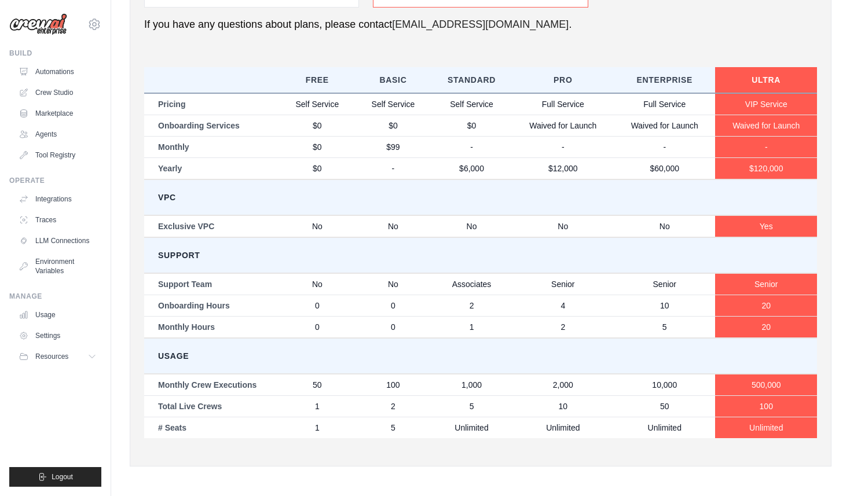
scroll to position [578, 0]
